Goal: Transaction & Acquisition: Download file/media

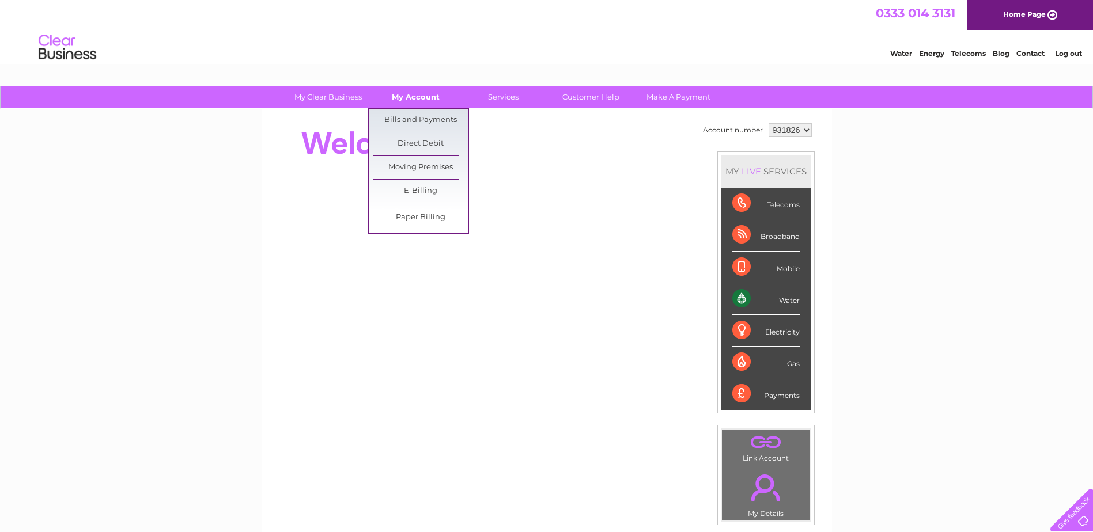
click at [415, 98] on link "My Account" at bounding box center [415, 96] width 95 height 21
click at [429, 122] on link "Bills and Payments" at bounding box center [420, 120] width 95 height 23
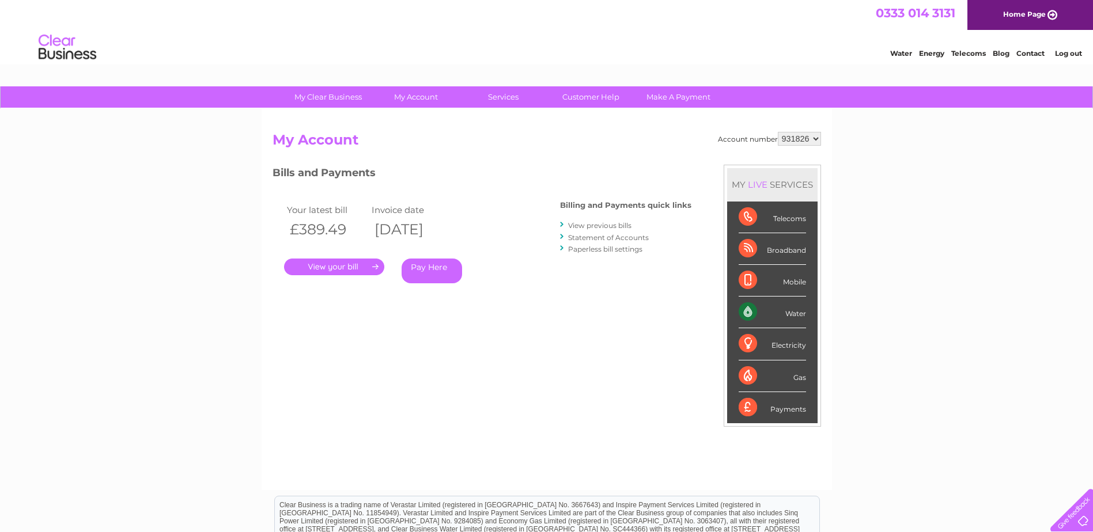
click at [334, 270] on link "." at bounding box center [334, 267] width 100 height 17
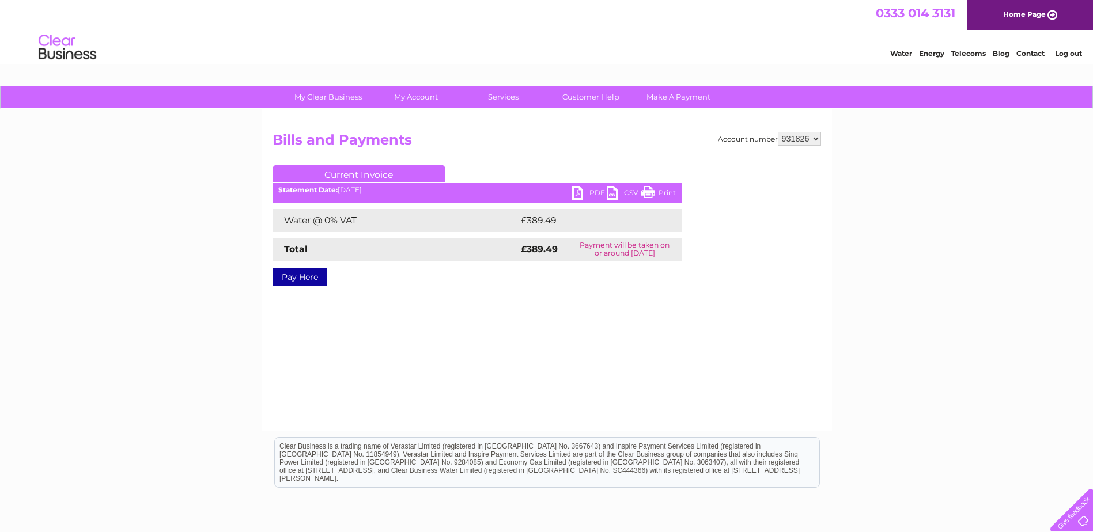
click at [589, 192] on link "PDF" at bounding box center [589, 194] width 35 height 17
click at [926, 301] on div "My Clear Business Login Details My Details My Preferences Link Account My Accou…" at bounding box center [546, 357] width 1093 height 542
